Goal: Use online tool/utility: Utilize a website feature to perform a specific function

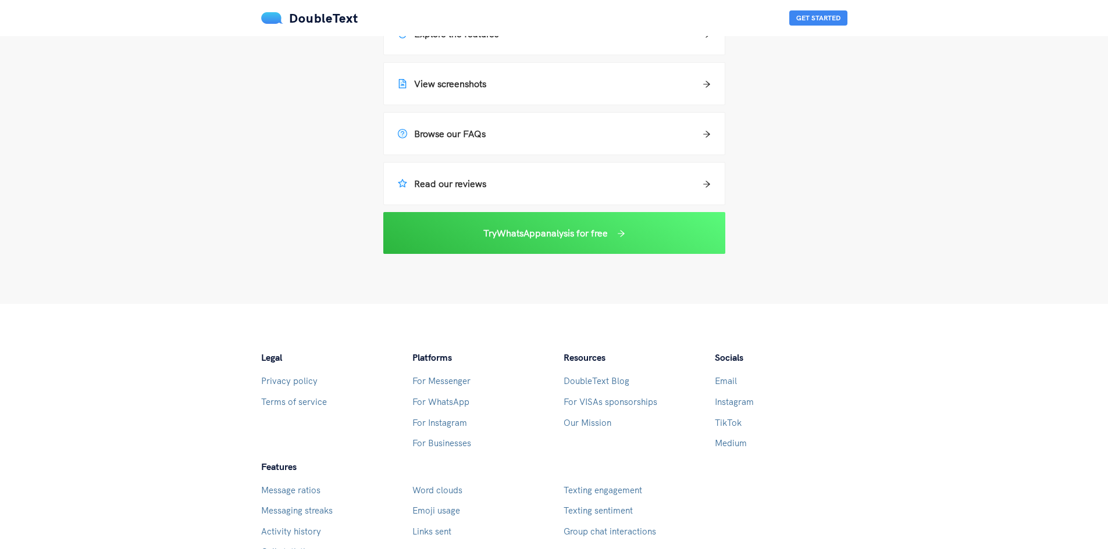
scroll to position [835, 0]
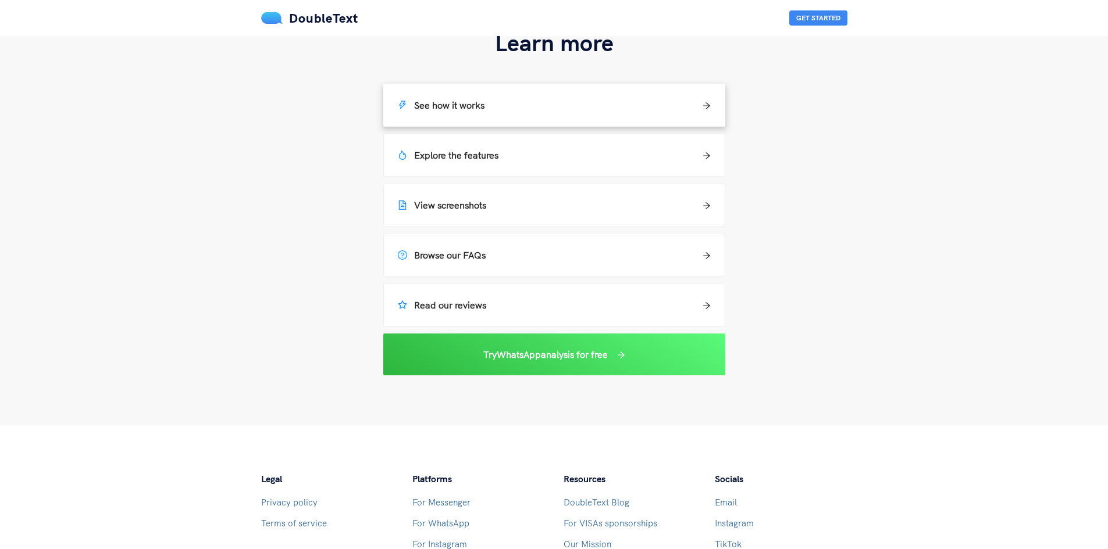
click at [521, 117] on div "See how it works" at bounding box center [554, 105] width 341 height 42
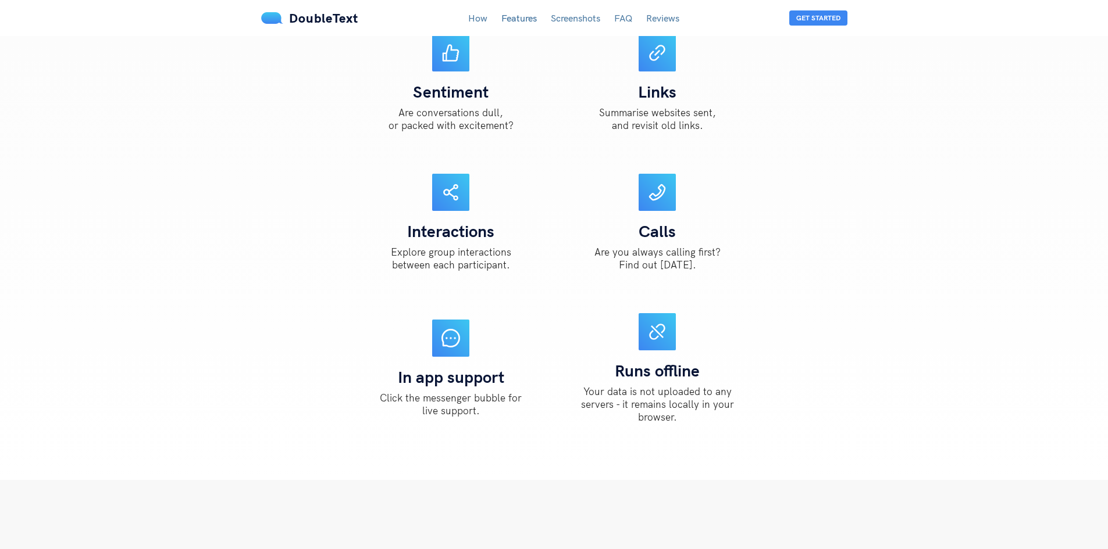
scroll to position [1622, 0]
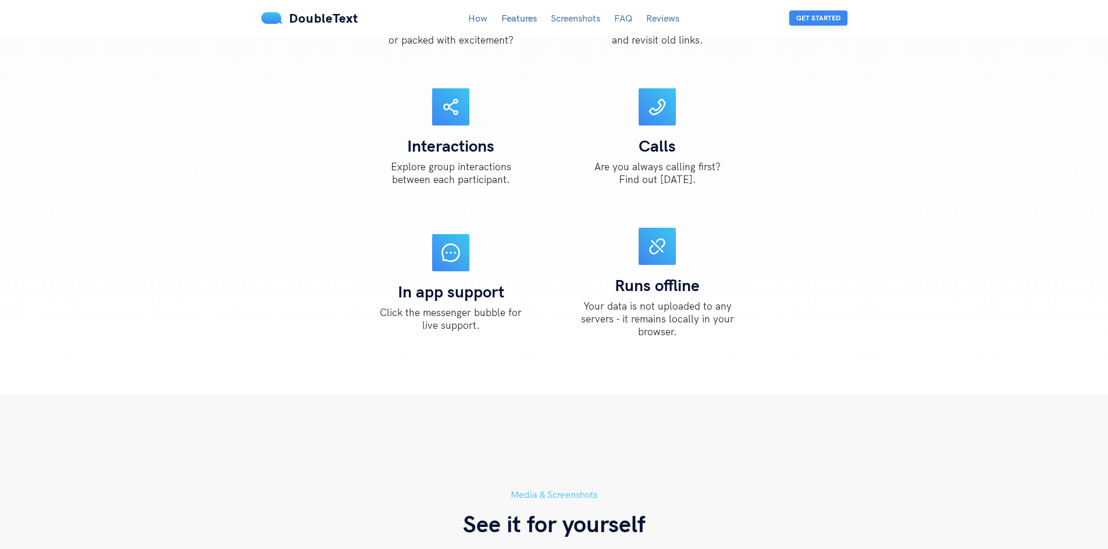
click at [812, 21] on button "Get Started" at bounding box center [818, 17] width 58 height 15
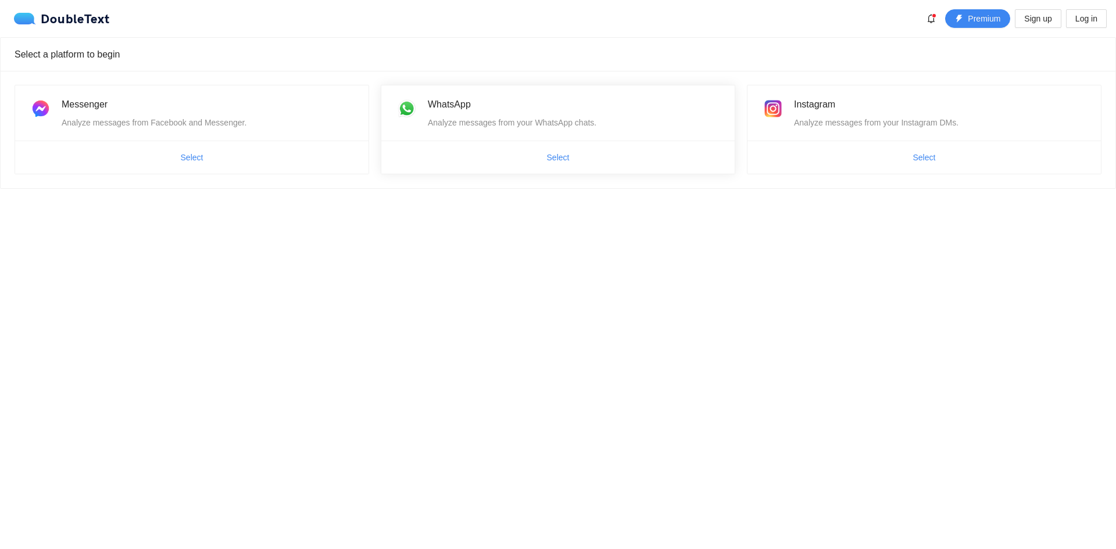
click at [492, 153] on span "Select" at bounding box center [557, 157] width 353 height 19
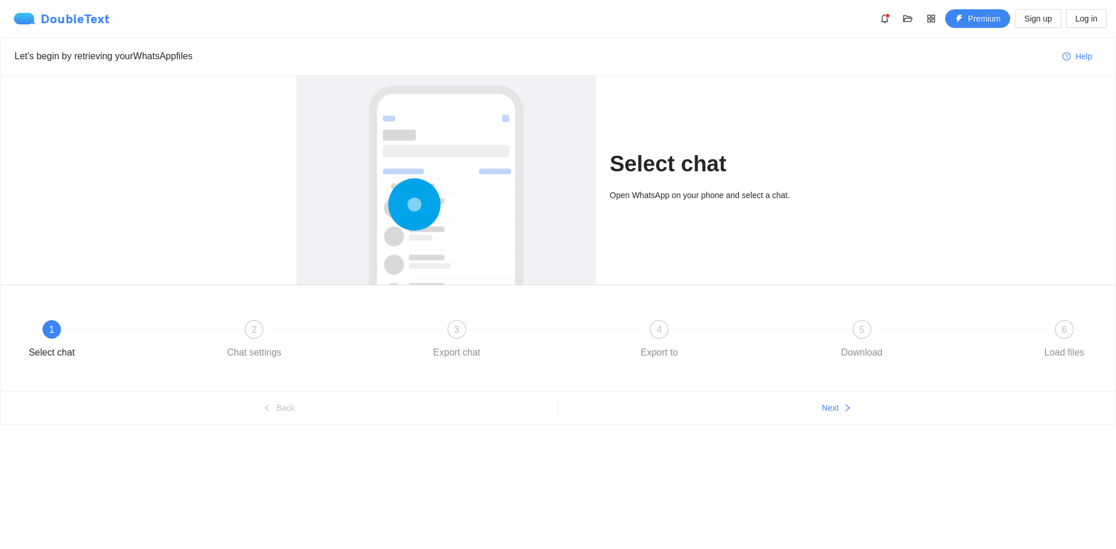
click at [23, 21] on img at bounding box center [27, 19] width 27 height 12
